Goal: Find specific page/section: Find specific page/section

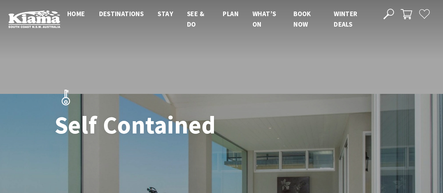
scroll to position [455, 0]
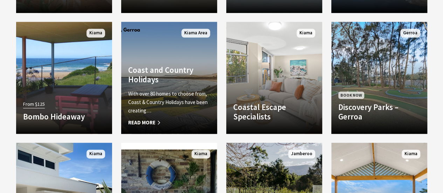
click at [160, 58] on link "Another Image Used Coast and Country Holidays With over 80 homes to choose from…" at bounding box center [169, 78] width 96 height 112
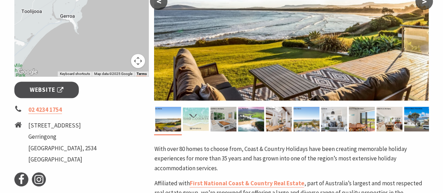
scroll to position [245, 0]
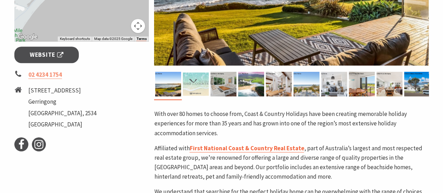
click at [209, 144] on span "First National Coast & Country Real Estate" at bounding box center [246, 148] width 114 height 8
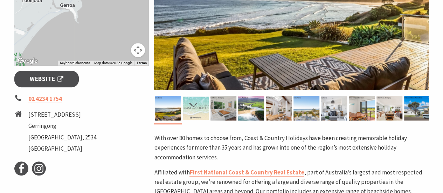
scroll to position [175, 0]
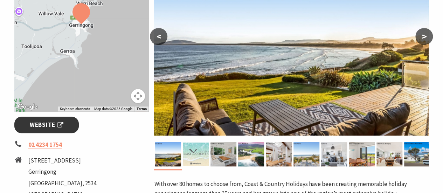
click at [27, 122] on link "Website" at bounding box center [46, 124] width 65 height 16
